Goal: Transaction & Acquisition: Purchase product/service

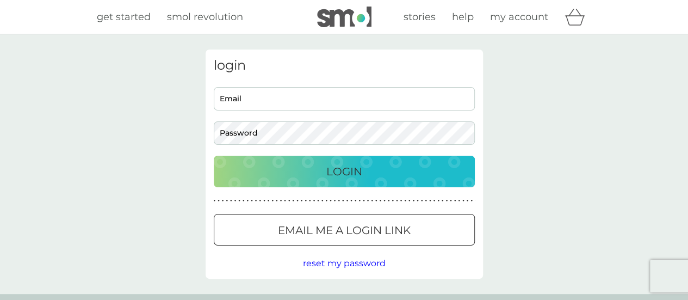
type input "[EMAIL_ADDRESS][DOMAIN_NAME]"
click at [401, 168] on div "Login" at bounding box center [344, 171] width 239 height 17
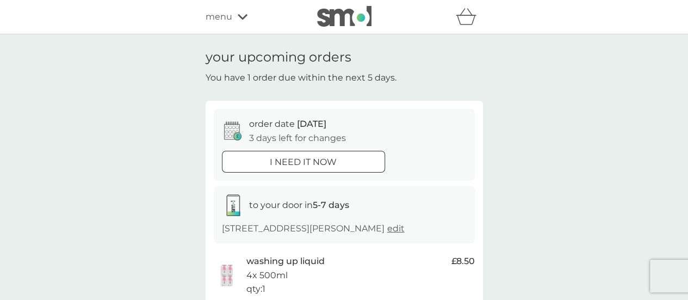
click at [337, 167] on div "i need it now" at bounding box center [304, 162] width 162 height 14
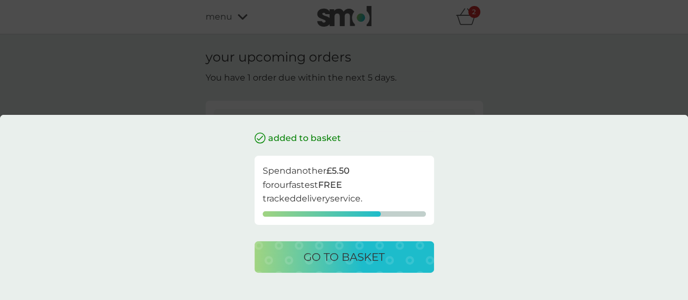
click at [509, 104] on div "added to basket Spend another £5.50 for our fastest FREE tracked delivery servi…" at bounding box center [344, 150] width 688 height 300
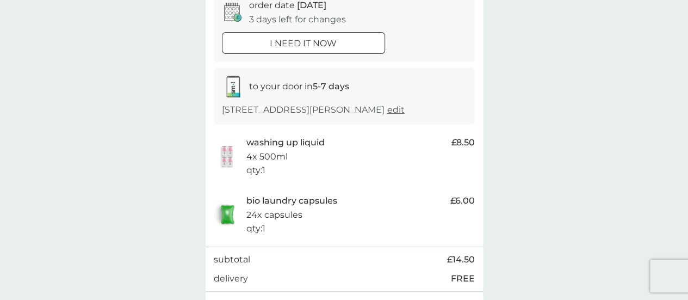
scroll to position [115, 0]
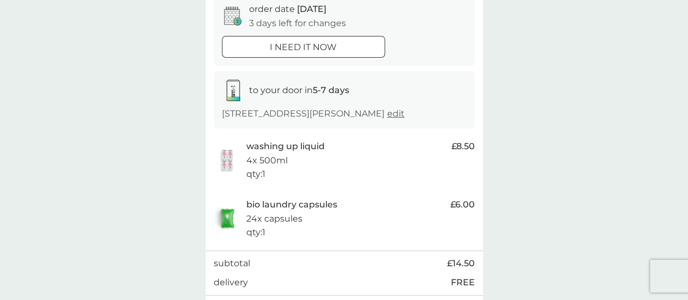
click at [351, 45] on div "i need it now" at bounding box center [304, 47] width 162 height 14
click at [325, 45] on p "i need it now" at bounding box center [303, 47] width 67 height 14
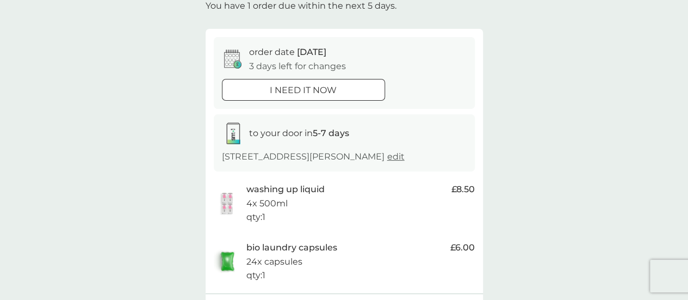
scroll to position [0, 0]
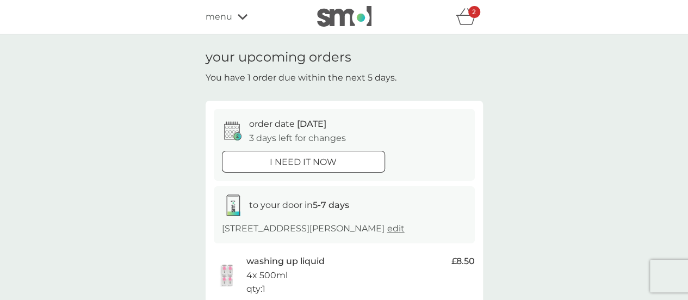
click at [311, 158] on div at bounding box center [303, 161] width 39 height 11
click at [348, 165] on div "i need it now" at bounding box center [304, 162] width 162 height 14
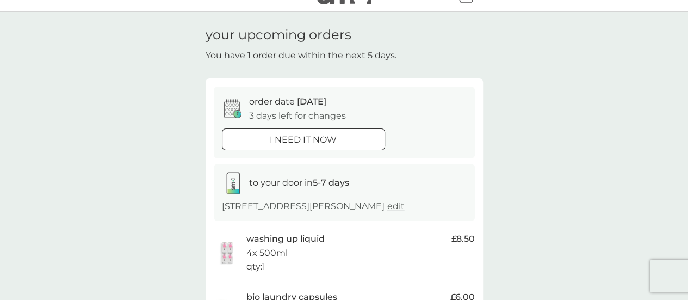
scroll to position [9, 0]
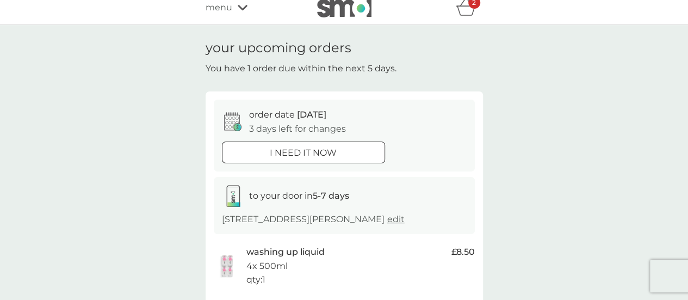
click at [324, 126] on p "3 days left for changes" at bounding box center [297, 129] width 97 height 14
click at [332, 153] on p "i need it now" at bounding box center [303, 153] width 67 height 14
